Goal: Task Accomplishment & Management: Complete application form

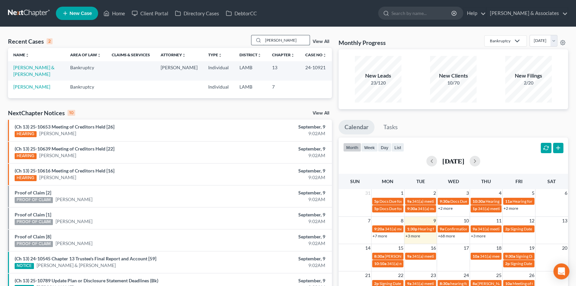
click at [289, 37] on input "gaines" at bounding box center [286, 40] width 47 height 10
type input "coleman"
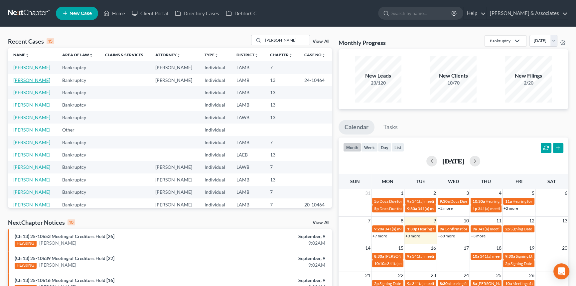
drag, startPoint x: 42, startPoint y: 83, endPoint x: 36, endPoint y: 80, distance: 6.3
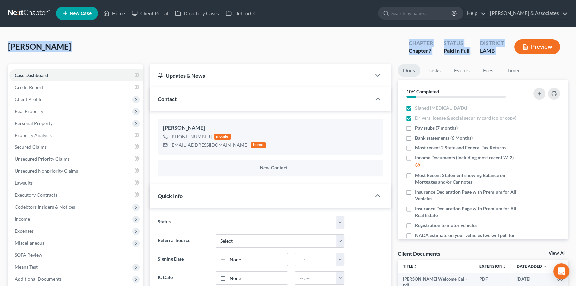
drag, startPoint x: 22, startPoint y: 47, endPoint x: 554, endPoint y: 52, distance: 531.6
click at [506, 54] on div "District LAMB" at bounding box center [492, 48] width 35 height 20
drag, startPoint x: 506, startPoint y: 53, endPoint x: 34, endPoint y: 51, distance: 472.0
click at [34, 51] on div "Coleman, Derek Upgraded Chapter Chapter 7 Status Paid In Full District LAMB Pre…" at bounding box center [288, 49] width 560 height 29
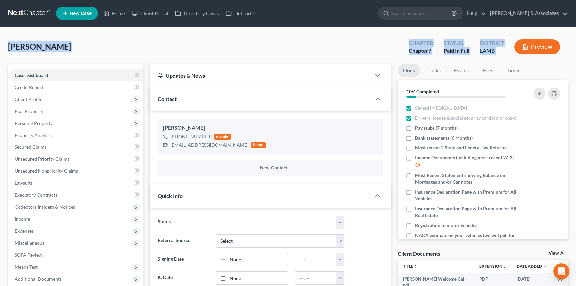
click at [306, 48] on div "Coleman, Derek Upgraded Chapter Chapter 7 Status Paid In Full District LAMB Pre…" at bounding box center [288, 49] width 560 height 29
drag, startPoint x: 6, startPoint y: 45, endPoint x: 557, endPoint y: 52, distance: 551.2
click at [103, 41] on div "Coleman, Derek Upgraded Chapter Chapter 7 Status Paid In Full District LAMB Pre…" at bounding box center [288, 49] width 560 height 29
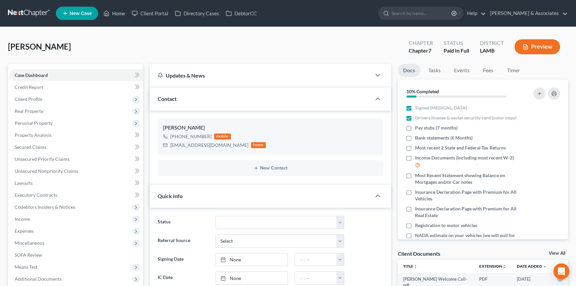
click at [97, 41] on div "Coleman, Derek Upgraded Chapter Chapter 7 Status Paid In Full District LAMB Pre…" at bounding box center [288, 49] width 560 height 29
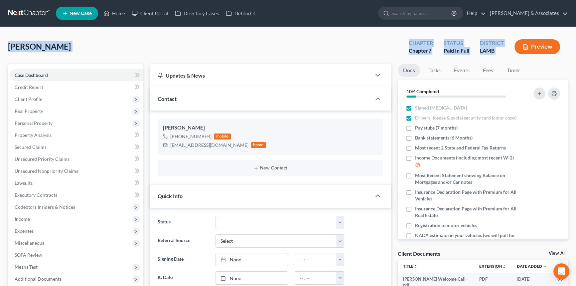
drag, startPoint x: 9, startPoint y: 47, endPoint x: 518, endPoint y: 60, distance: 509.1
click at [518, 60] on div "Coleman, Derek Upgraded Chapter Chapter 7 Status Paid In Full District LAMB Pre…" at bounding box center [288, 49] width 560 height 29
drag, startPoint x: 518, startPoint y: 60, endPoint x: 1, endPoint y: 43, distance: 517.2
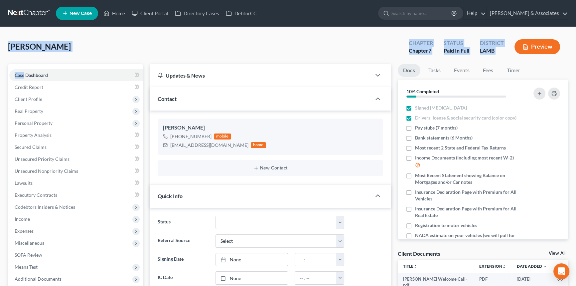
drag, startPoint x: 7, startPoint y: 45, endPoint x: 505, endPoint y: 60, distance: 498.5
click at [490, 73] on link "Fees" at bounding box center [488, 70] width 21 height 13
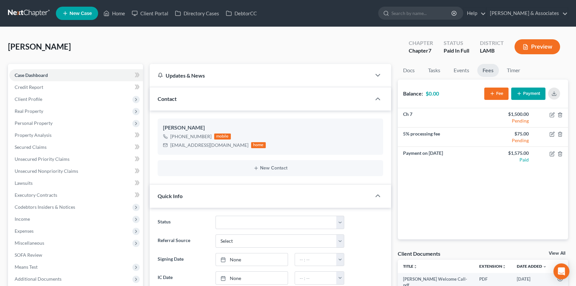
click at [75, 39] on div "Coleman, Derek Upgraded Chapter Chapter 7 Status Paid In Full District LAMB Pre…" at bounding box center [288, 49] width 560 height 29
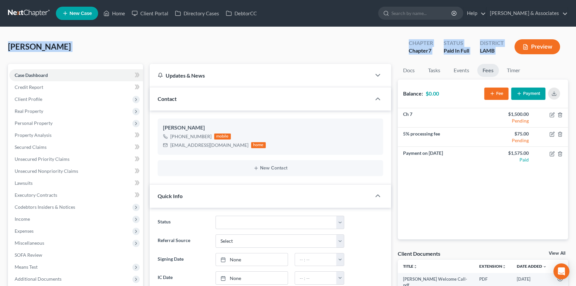
drag, startPoint x: 7, startPoint y: 45, endPoint x: 512, endPoint y: 51, distance: 505.0
click at [509, 53] on div "Preview" at bounding box center [538, 48] width 59 height 20
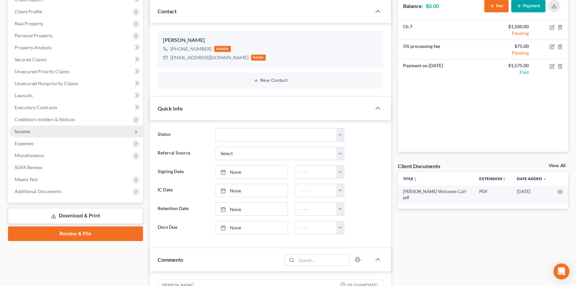
scroll to position [90, 0]
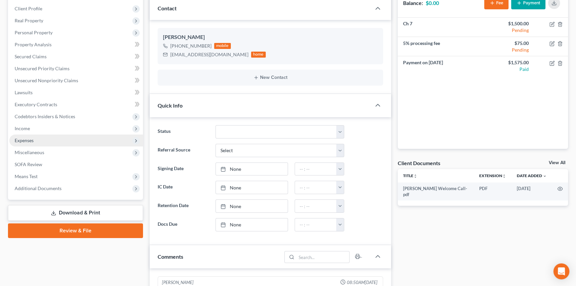
click at [56, 134] on span "Expenses" at bounding box center [76, 140] width 134 height 12
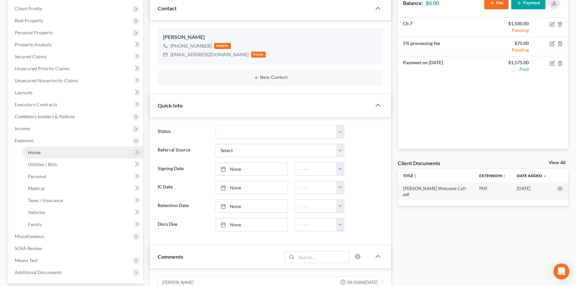
click at [52, 152] on link "Home" at bounding box center [83, 152] width 120 height 12
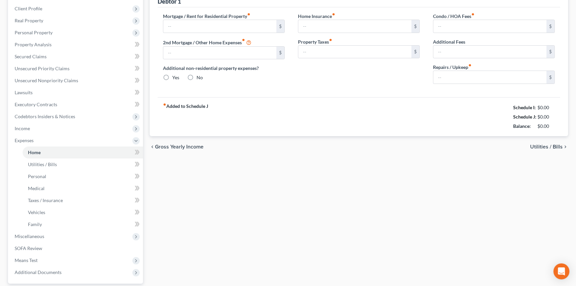
type input "0.00"
radio input "true"
type input "0.00"
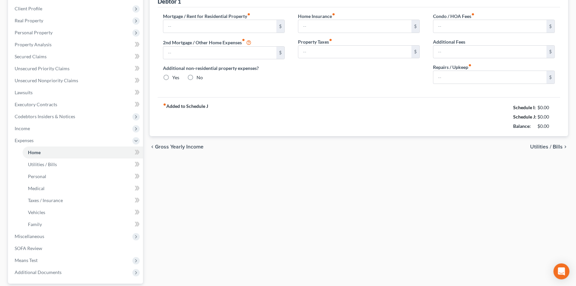
type input "0.00"
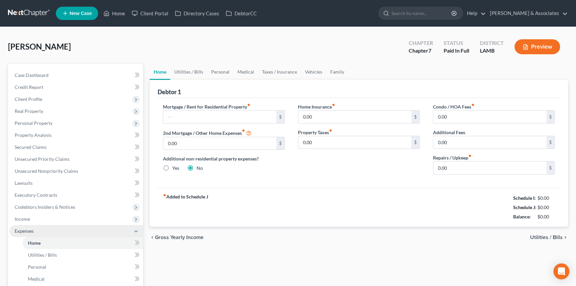
click at [58, 229] on span "Expenses" at bounding box center [76, 231] width 134 height 12
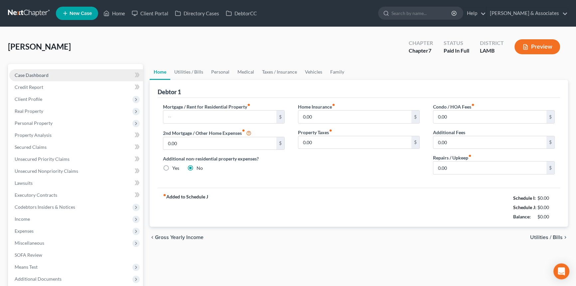
click at [80, 75] on link "Case Dashboard" at bounding box center [76, 75] width 134 height 12
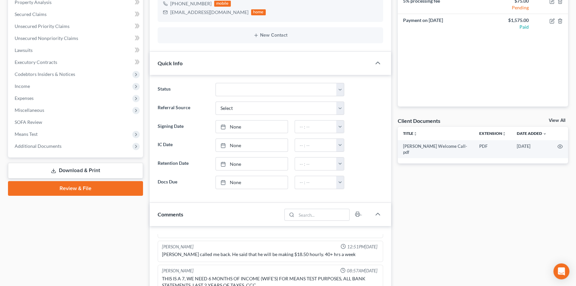
scroll to position [181, 0]
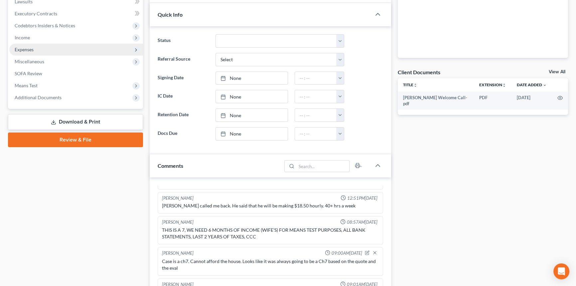
click at [69, 47] on span "Expenses" at bounding box center [76, 50] width 134 height 12
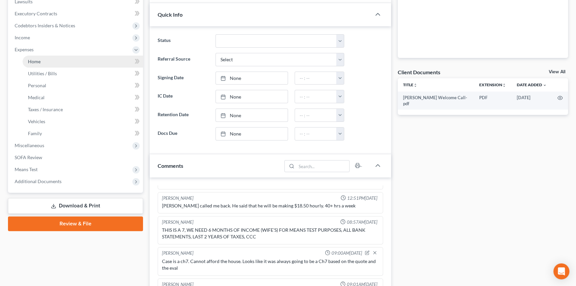
click at [62, 57] on link "Home" at bounding box center [83, 62] width 120 height 12
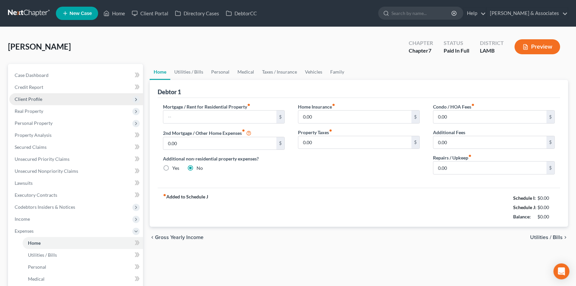
click at [65, 93] on span "Client Profile" at bounding box center [76, 99] width 134 height 12
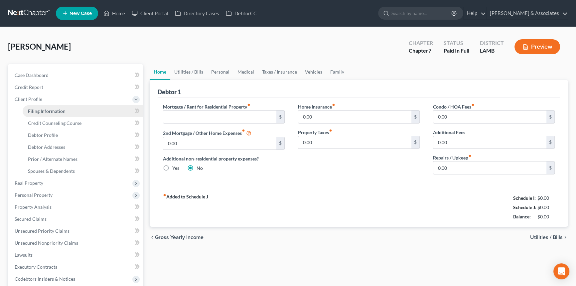
click at [59, 105] on link "Filing Information" at bounding box center [83, 111] width 120 height 12
select select "1"
select select "0"
select select "19"
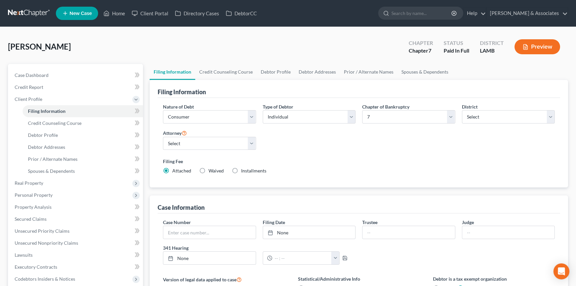
click at [313, 38] on div "Coleman, Derek Upgraded Chapter Chapter 7 Status Paid In Full District LAMB Pre…" at bounding box center [288, 49] width 560 height 29
click at [82, 39] on div "Coleman, Derek Upgraded Chapter Chapter 7 Status Paid In Full District LAMB Pre…" at bounding box center [288, 49] width 560 height 29
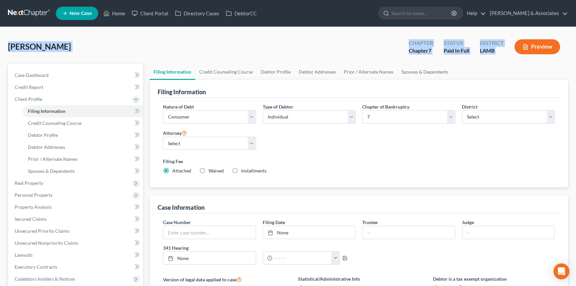
drag, startPoint x: 7, startPoint y: 45, endPoint x: 514, endPoint y: 57, distance: 506.4
click at [514, 57] on div "Coleman, Derek Upgraded Chapter Chapter 7 Status Paid In Full District LAMB Pre…" at bounding box center [288, 226] width 576 height 399
click at [155, 51] on div "Coleman, Derek Upgraded Chapter Chapter 7 Status Paid In Full District LAMB Pre…" at bounding box center [288, 49] width 560 height 29
drag, startPoint x: 6, startPoint y: 47, endPoint x: 550, endPoint y: 59, distance: 544.0
click at [550, 59] on div "Coleman, Derek Upgraded Chapter Chapter 7 Status Paid In Full District LAMB Pre…" at bounding box center [288, 226] width 576 height 399
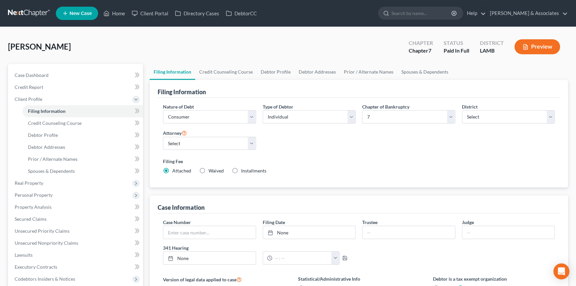
click at [476, 64] on ul "Filing Information Credit Counseling Course Debtor Profile Debtor Addresses Pri…" at bounding box center [359, 72] width 418 height 16
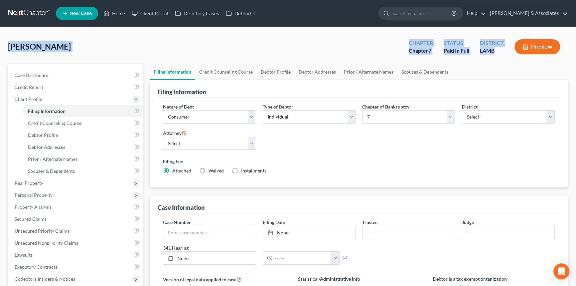
drag, startPoint x: 464, startPoint y: 49, endPoint x: 7, endPoint y: 48, distance: 456.7
click at [7, 48] on div "Coleman, Derek Upgraded Chapter Chapter 7 Status Paid In Full District LAMB Pre…" at bounding box center [288, 226] width 576 height 399
drag, startPoint x: 7, startPoint y: 45, endPoint x: 512, endPoint y: 56, distance: 505.1
click at [512, 56] on div "Coleman, Derek Upgraded Chapter Chapter 7 Status Paid In Full District LAMB Pre…" at bounding box center [288, 226] width 576 height 399
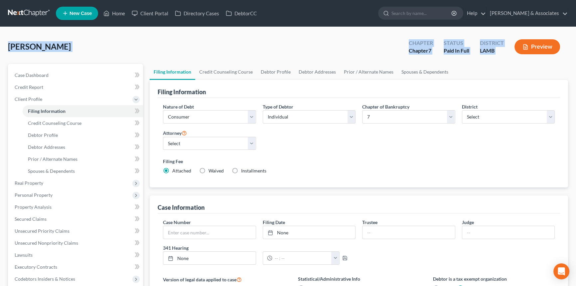
click at [138, 45] on div "Coleman, Derek Upgraded Chapter Chapter 7 Status Paid In Full District LAMB Pre…" at bounding box center [288, 49] width 560 height 29
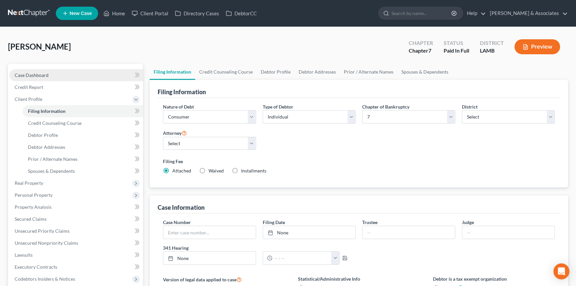
click at [53, 73] on link "Case Dashboard" at bounding box center [76, 75] width 134 height 12
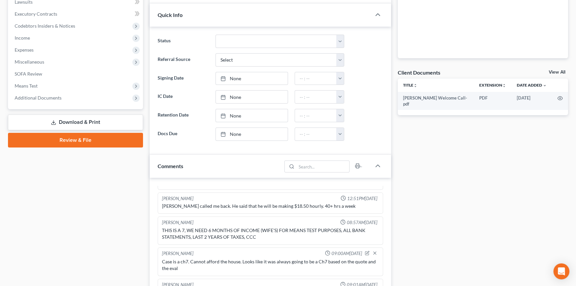
scroll to position [242, 0]
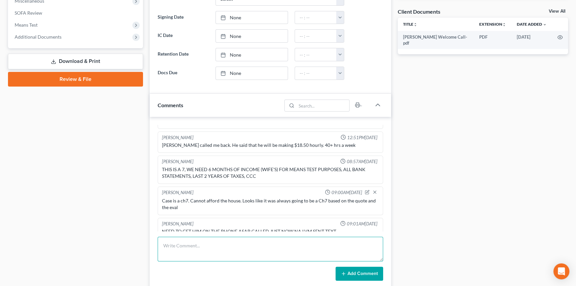
click at [203, 245] on textarea at bounding box center [271, 249] width 226 height 25
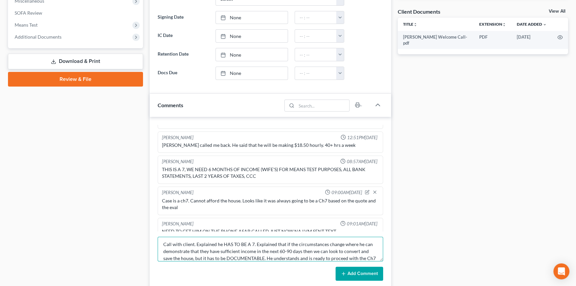
scroll to position [8, 0]
type textarea "Call with client. Explained he HAS TO BE A 7. Explained that if the circumstanc…"
click at [372, 273] on button "Add Comment" at bounding box center [360, 273] width 48 height 14
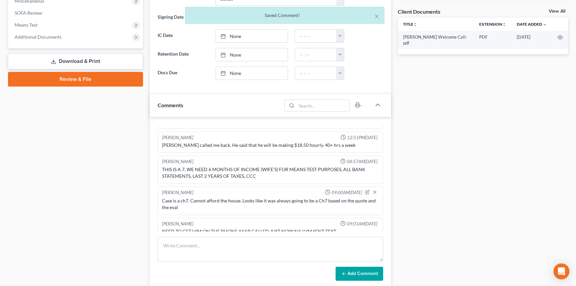
scroll to position [298, 0]
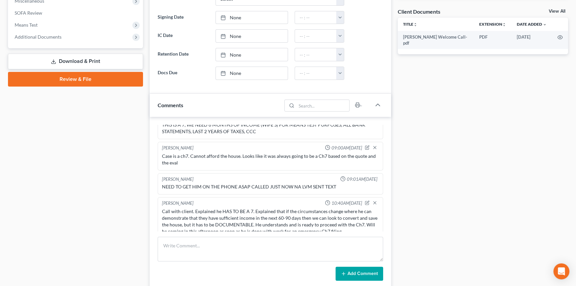
click at [466, 170] on div "Docs Tasks Events Fees Timer 10% Completed Nothing here yet! Signed Retainer Dr…" at bounding box center [483, 102] width 177 height 560
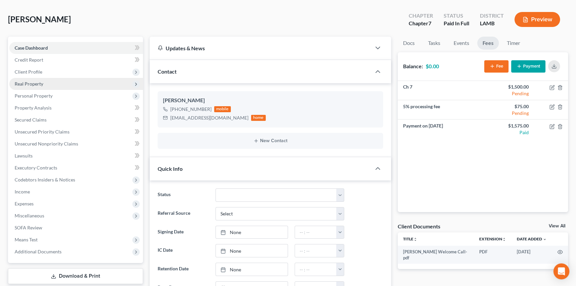
scroll to position [0, 0]
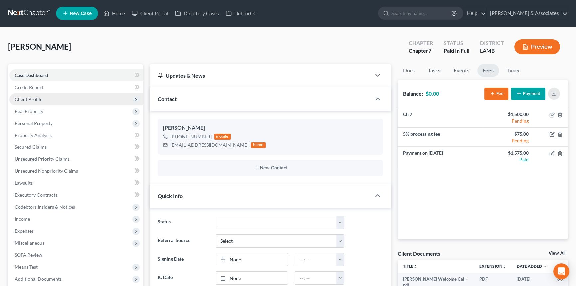
click at [50, 97] on span "Client Profile" at bounding box center [76, 99] width 134 height 12
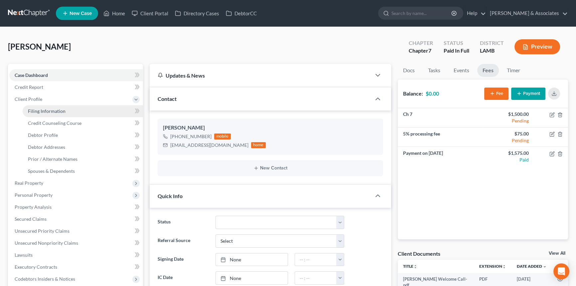
click at [52, 110] on span "Filing Information" at bounding box center [47, 111] width 38 height 6
select select "1"
select select "0"
select select "35"
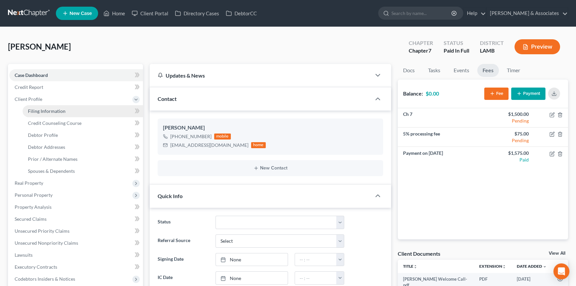
select select "0"
select select "19"
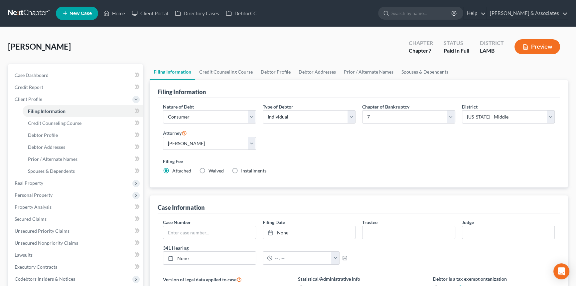
click at [244, 173] on div "Filing Fee Attached Waived Waived Installments Installments" at bounding box center [359, 167] width 398 height 24
click at [243, 170] on span "Installments" at bounding box center [253, 171] width 25 height 6
click at [244, 170] on input "Installments Installments" at bounding box center [246, 169] width 4 height 4
radio input "true"
radio input "false"
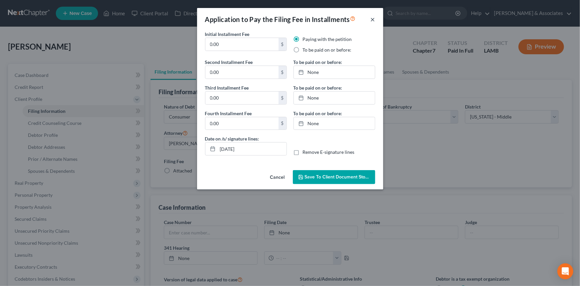
click at [374, 20] on button "×" at bounding box center [373, 19] width 5 height 8
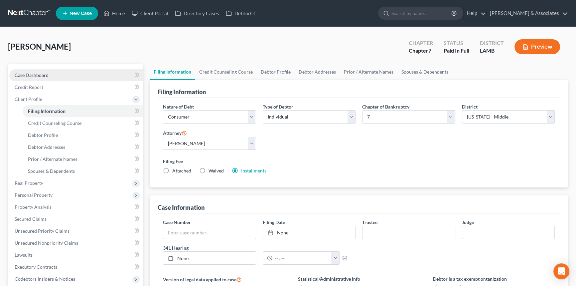
click at [35, 70] on link "Case Dashboard" at bounding box center [76, 75] width 134 height 12
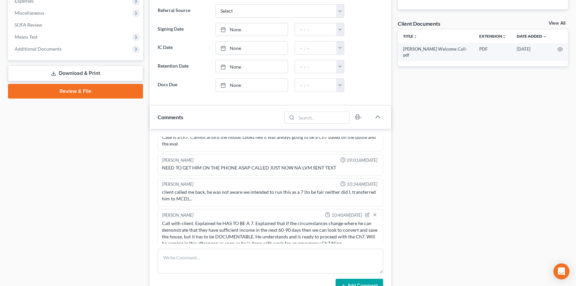
scroll to position [242, 0]
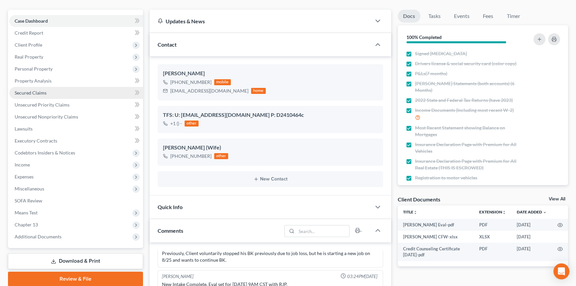
scroll to position [181, 0]
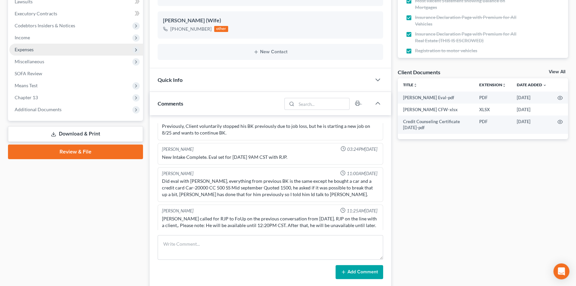
click at [41, 44] on span "Expenses" at bounding box center [76, 50] width 134 height 12
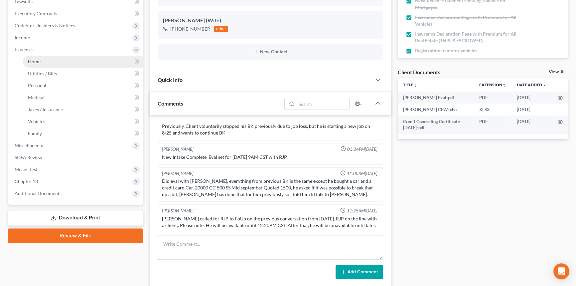
click at [39, 56] on link "Home" at bounding box center [83, 62] width 120 height 12
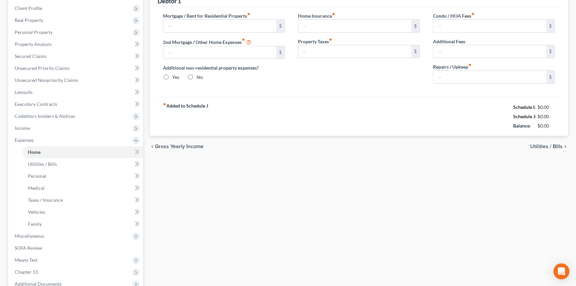
type input "0.00"
radio input "true"
type input "0.00"
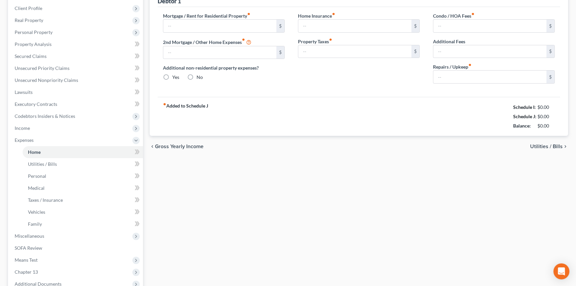
type input "0.00"
type input "50.00"
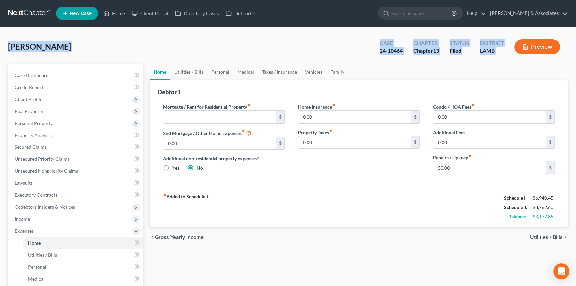
drag, startPoint x: 8, startPoint y: 49, endPoint x: 532, endPoint y: 62, distance: 524.4
click at [532, 62] on div "[PERSON_NAME] Upgraded Case 24-10464 Chapter Chapter 13 Status Filed District […" at bounding box center [288, 49] width 560 height 29
drag, startPoint x: 529, startPoint y: 61, endPoint x: 8, endPoint y: 49, distance: 520.7
click at [8, 49] on div "[PERSON_NAME] Upgraded Case 24-10464 Chapter Chapter 13 Status Filed District […" at bounding box center [288, 49] width 560 height 29
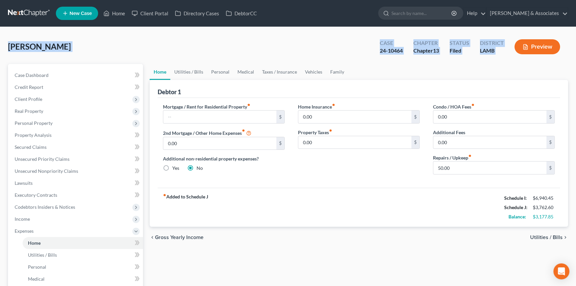
click at [8, 49] on span "[PERSON_NAME]" at bounding box center [39, 47] width 63 height 10
drag, startPoint x: 10, startPoint y: 47, endPoint x: 514, endPoint y: 57, distance: 504.4
click at [514, 57] on div "[PERSON_NAME] Upgraded Case 24-10464 Chapter Chapter 13 Status Filed District […" at bounding box center [288, 49] width 560 height 29
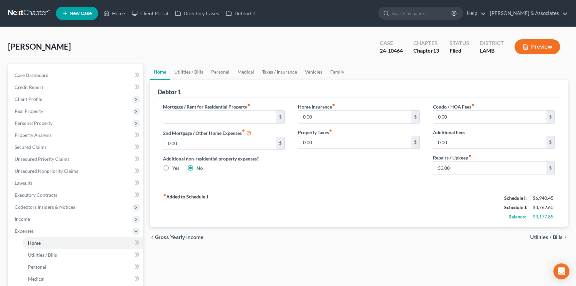
click at [352, 210] on div "fiber_manual_record Added to Schedule J Schedule I: $6,940.45 Schedule J: $3,76…" at bounding box center [359, 207] width 402 height 39
drag, startPoint x: 40, startPoint y: 232, endPoint x: 44, endPoint y: 232, distance: 4.0
click at [40, 232] on span "Expenses" at bounding box center [76, 231] width 134 height 12
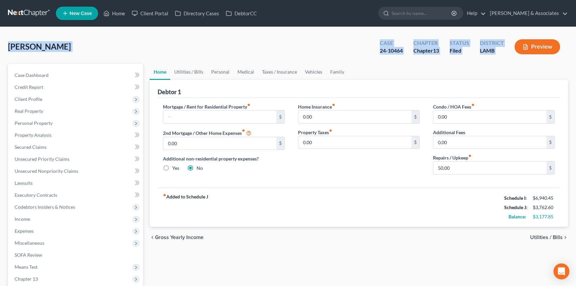
drag, startPoint x: 8, startPoint y: 46, endPoint x: 485, endPoint y: 47, distance: 476.7
click at [576, 54] on html "Home New Case Client Portal Directory Cases DebtorCC [PERSON_NAME] & Associates…" at bounding box center [288, 183] width 576 height 366
click at [423, 53] on div "Chapter 13" at bounding box center [426, 51] width 26 height 8
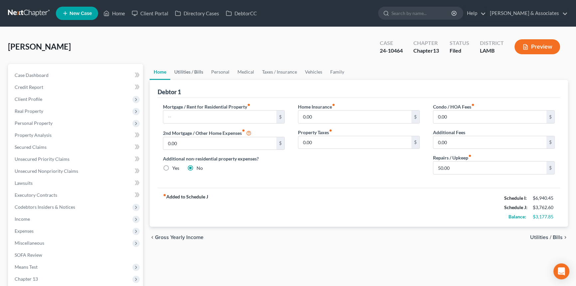
click at [195, 67] on link "Utilities / Bills" at bounding box center [188, 72] width 37 height 16
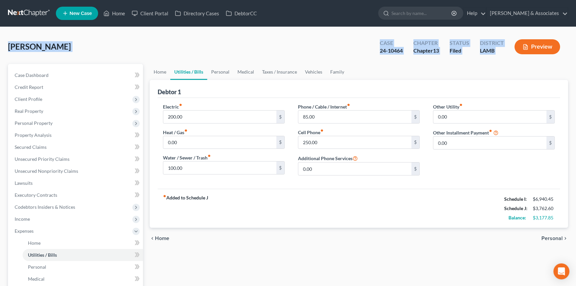
drag, startPoint x: 7, startPoint y: 47, endPoint x: 533, endPoint y: 50, distance: 526.2
click at [533, 50] on div "[PERSON_NAME] Upgraded Case 24-10464 Chapter Chapter 13 Status Filed District L…" at bounding box center [288, 232] width 576 height 410
click at [56, 141] on link "Secured Claims" at bounding box center [76, 147] width 134 height 12
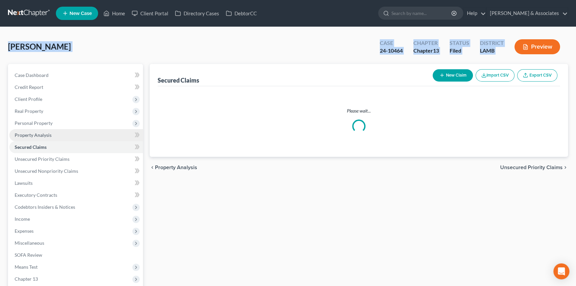
click at [59, 130] on link "Property Analysis" at bounding box center [76, 135] width 134 height 12
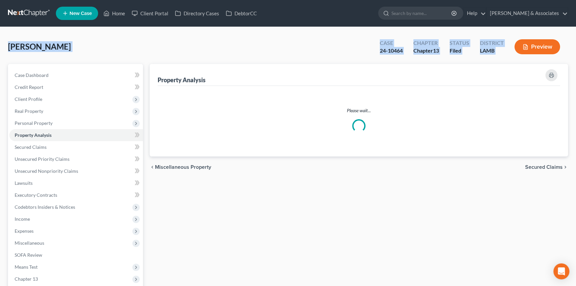
click at [107, 51] on div "[PERSON_NAME] Upgraded Case 24-10464 Chapter Chapter 13 Status Filed District […" at bounding box center [288, 49] width 560 height 29
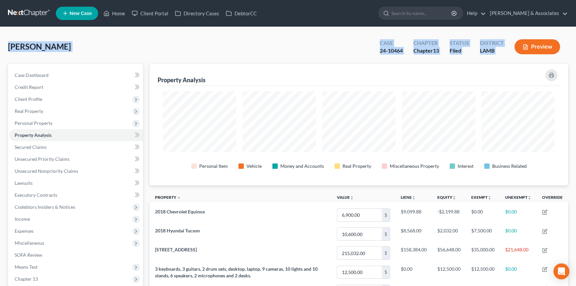
drag, startPoint x: 9, startPoint y: 47, endPoint x: 570, endPoint y: 56, distance: 560.9
click at [507, 53] on div "District LAMB" at bounding box center [492, 48] width 35 height 20
drag, startPoint x: 507, startPoint y: 53, endPoint x: 2, endPoint y: 49, distance: 505.3
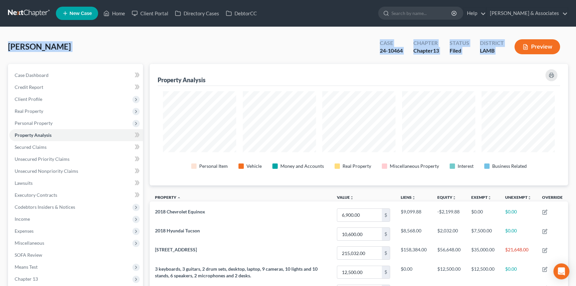
drag, startPoint x: 23, startPoint y: 50, endPoint x: 557, endPoint y: 45, distance: 533.9
click at [74, 156] on link "Unsecured Priority Claims" at bounding box center [76, 159] width 134 height 12
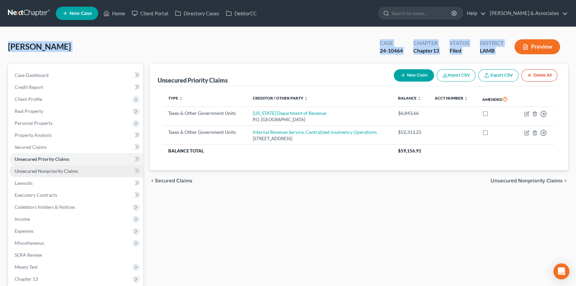
click at [76, 167] on link "Unsecured Nonpriority Claims" at bounding box center [76, 171] width 134 height 12
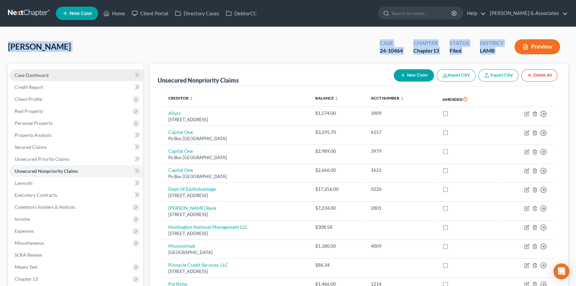
click at [82, 73] on link "Case Dashboard" at bounding box center [76, 75] width 134 height 12
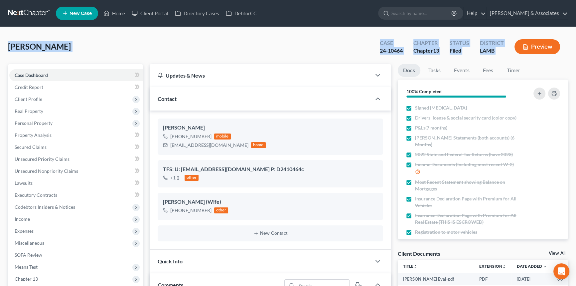
scroll to position [1755, 0]
click at [39, 53] on div "[PERSON_NAME] Upgraded Case 24-10464 Chapter Chapter 13 Status Filed District […" at bounding box center [288, 49] width 560 height 29
drag, startPoint x: 17, startPoint y: 46, endPoint x: 526, endPoint y: 50, distance: 509.0
click at [526, 50] on div "[PERSON_NAME] Upgraded Case 24-10464 Chapter Chapter 13 Status Filed District […" at bounding box center [288, 49] width 560 height 29
click at [502, 55] on div "District LAMB" at bounding box center [492, 48] width 35 height 20
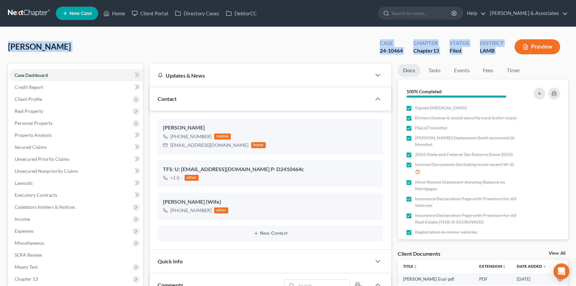
drag, startPoint x: 508, startPoint y: 56, endPoint x: -7, endPoint y: 57, distance: 515.3
click at [13, 47] on span "[PERSON_NAME]" at bounding box center [39, 47] width 63 height 10
drag, startPoint x: 19, startPoint y: 47, endPoint x: 561, endPoint y: 61, distance: 542.4
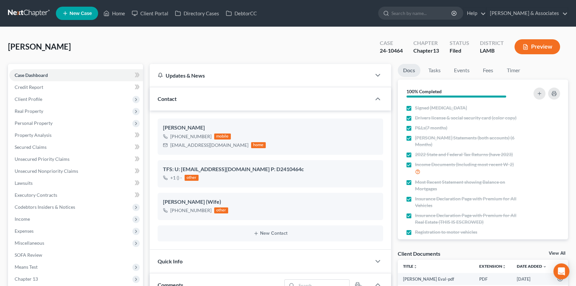
click at [171, 68] on div "Updates & News" at bounding box center [261, 75] width 222 height 23
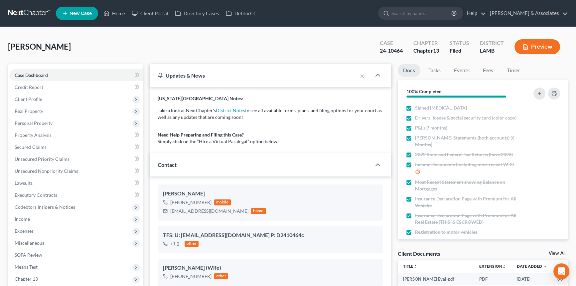
click at [171, 68] on div "Updates & News" at bounding box center [254, 75] width 208 height 23
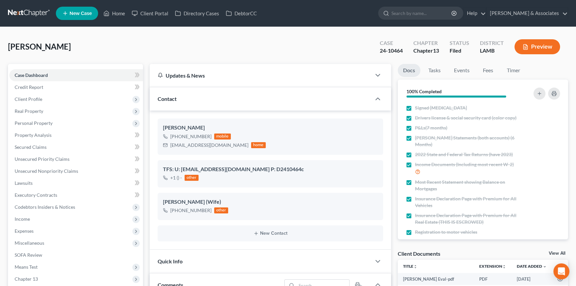
click at [59, 49] on span "[PERSON_NAME]" at bounding box center [39, 47] width 63 height 10
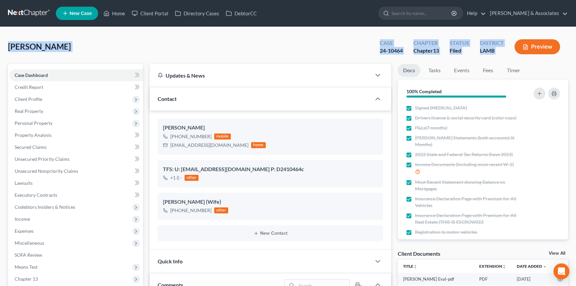
drag, startPoint x: 129, startPoint y: 49, endPoint x: 545, endPoint y: 57, distance: 415.9
click at [383, 48] on div "24-10464" at bounding box center [391, 51] width 23 height 8
